Goal: Task Accomplishment & Management: Manage account settings

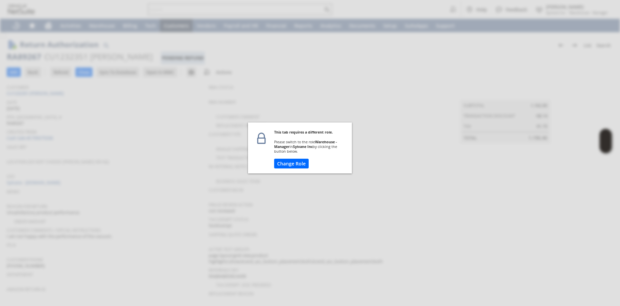
scroll to position [341, 0]
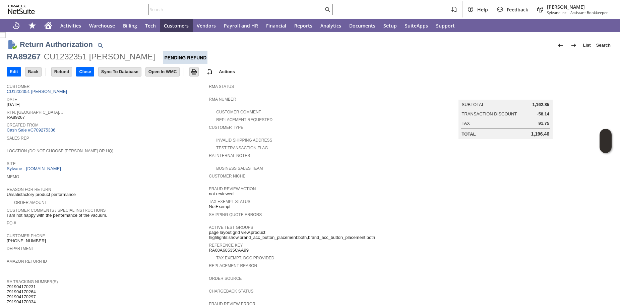
scroll to position [322, 0]
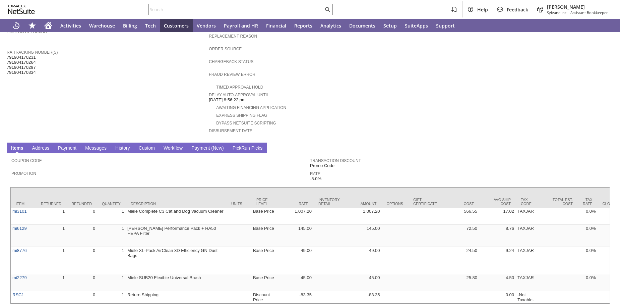
click at [128, 152] on link "H istory" at bounding box center [123, 148] width 18 height 6
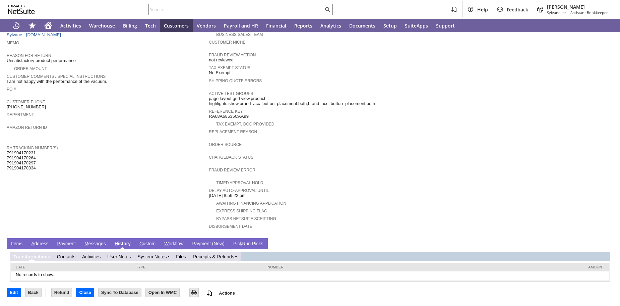
click at [230, 258] on link "R eceipts & Refunds" at bounding box center [214, 256] width 42 height 5
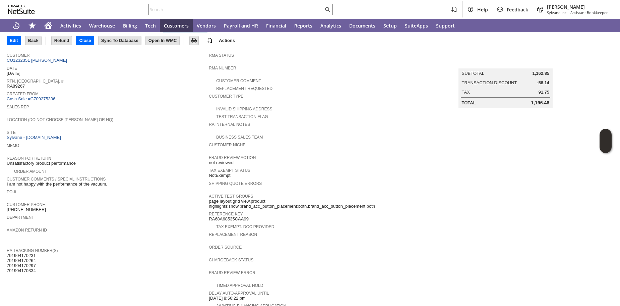
scroll to position [29, 0]
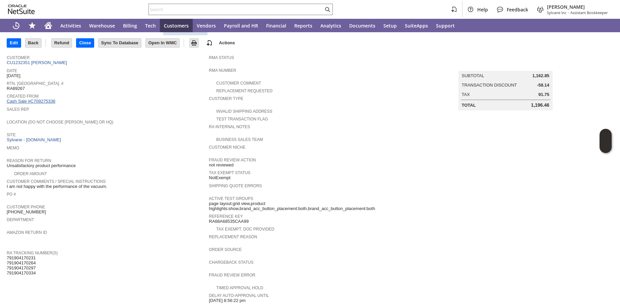
click at [25, 104] on link "Cash Sale #C709275336" at bounding box center [31, 101] width 49 height 5
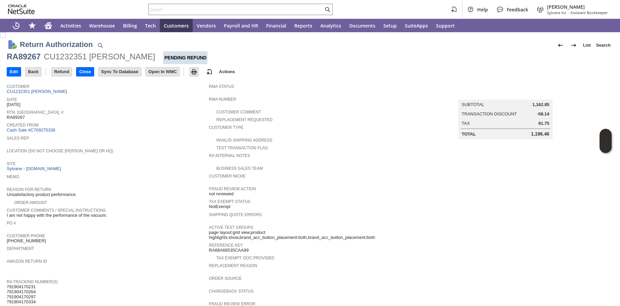
click at [148, 114] on span "Rtn. [GEOGRAPHIC_DATA]. #" at bounding box center [106, 111] width 199 height 7
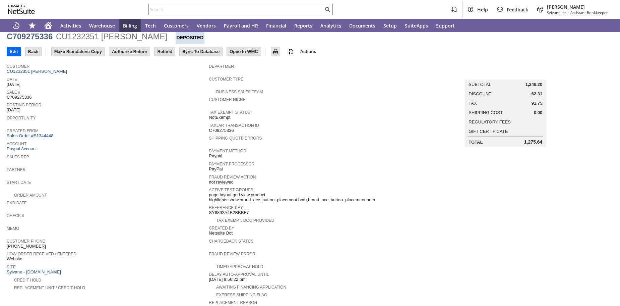
scroll to position [38, 0]
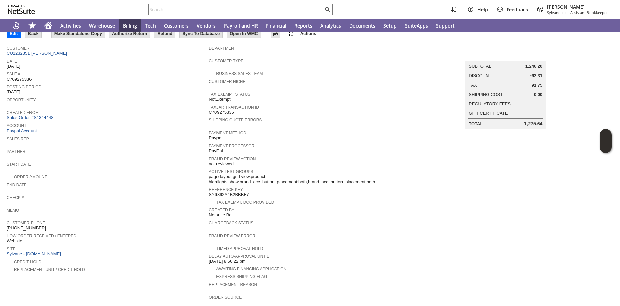
click at [117, 147] on div "Sales Rep" at bounding box center [106, 140] width 199 height 12
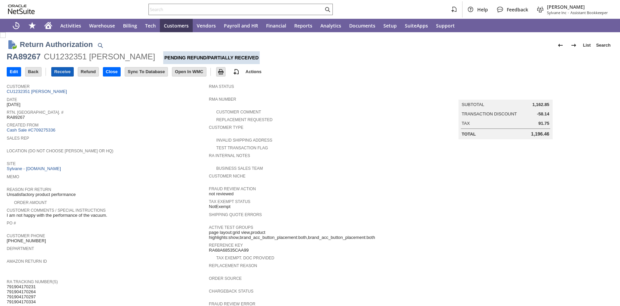
click at [66, 69] on input "Receive" at bounding box center [63, 71] width 22 height 9
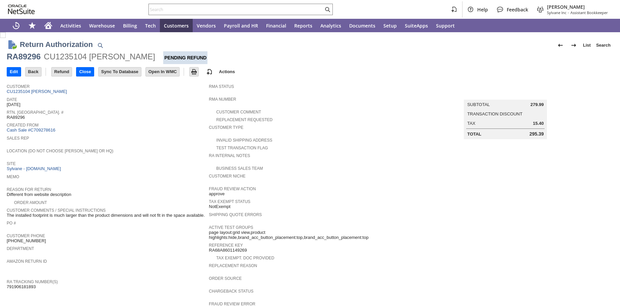
click at [152, 153] on span "Location (Do Not Choose [PERSON_NAME] or HQ)" at bounding box center [106, 150] width 199 height 7
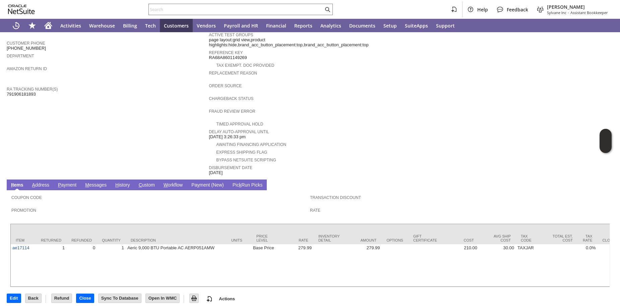
scroll to position [222, 0]
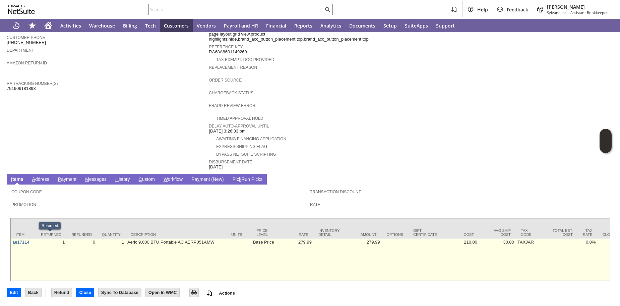
click at [36, 238] on td "1" at bounding box center [51, 259] width 31 height 42
click at [35, 238] on td "ae17114" at bounding box center [23, 259] width 25 height 42
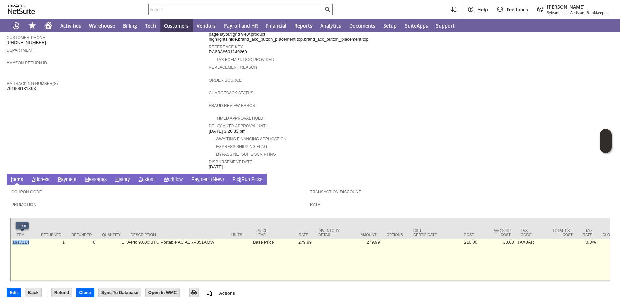
click at [35, 238] on td "ae17114" at bounding box center [23, 259] width 25 height 42
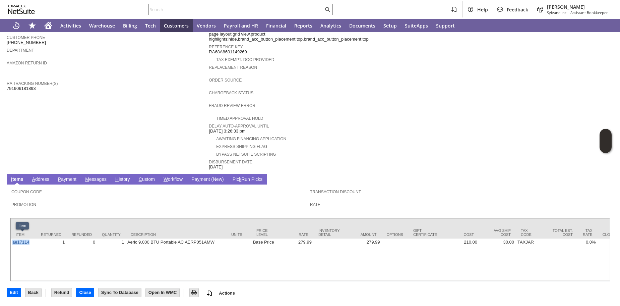
copy link "ae17114"
click at [222, 11] on input "text" at bounding box center [236, 9] width 175 height 8
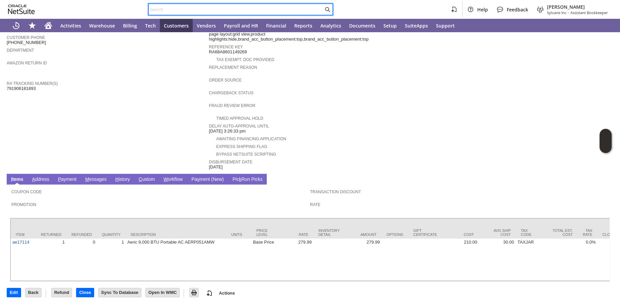
paste input "ae17114"
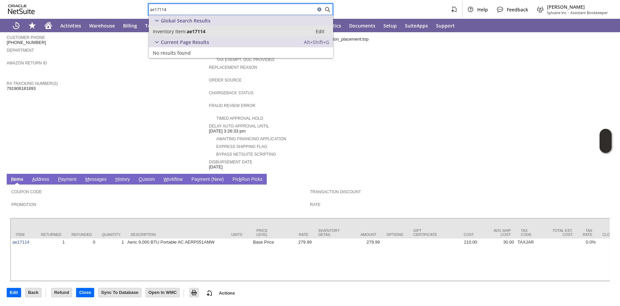
type input "ae17114"
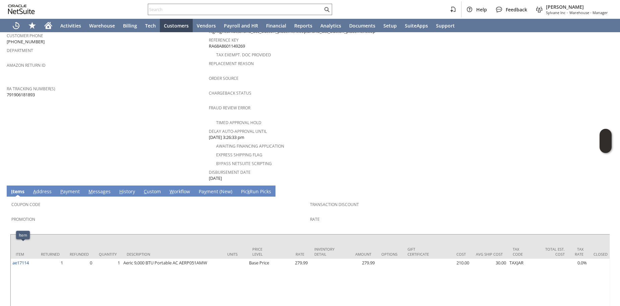
scroll to position [248, 0]
